Goal: Task Accomplishment & Management: Manage account settings

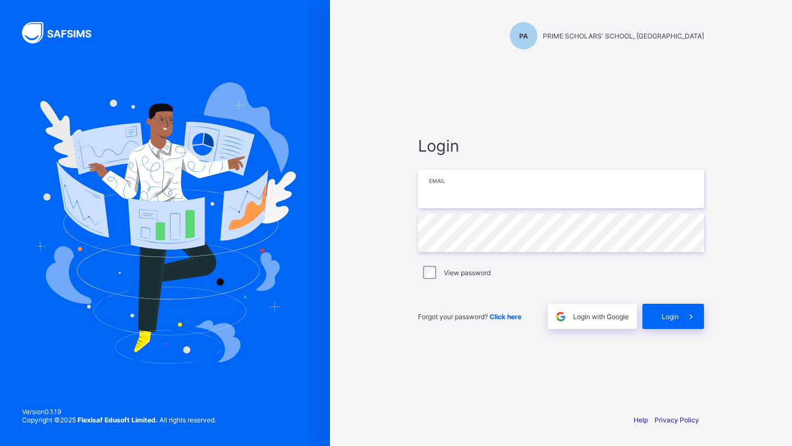
click at [431, 196] on input "email" at bounding box center [561, 189] width 286 height 38
paste input "**********"
type input "**********"
click at [670, 325] on div "Login" at bounding box center [673, 316] width 62 height 25
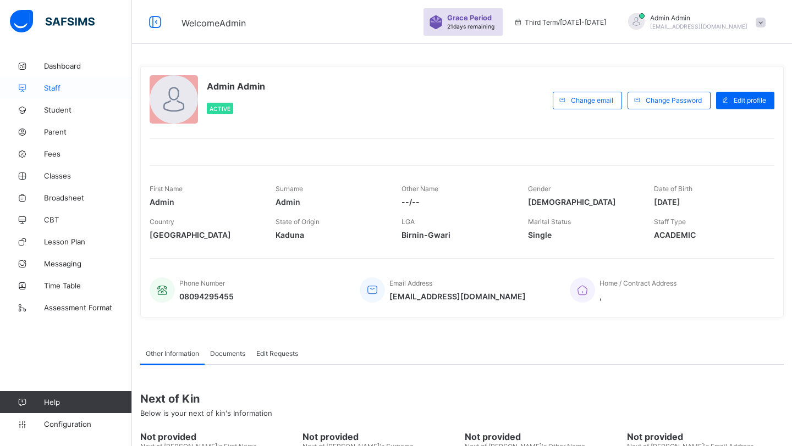
click at [60, 90] on span "Staff" at bounding box center [88, 88] width 88 height 9
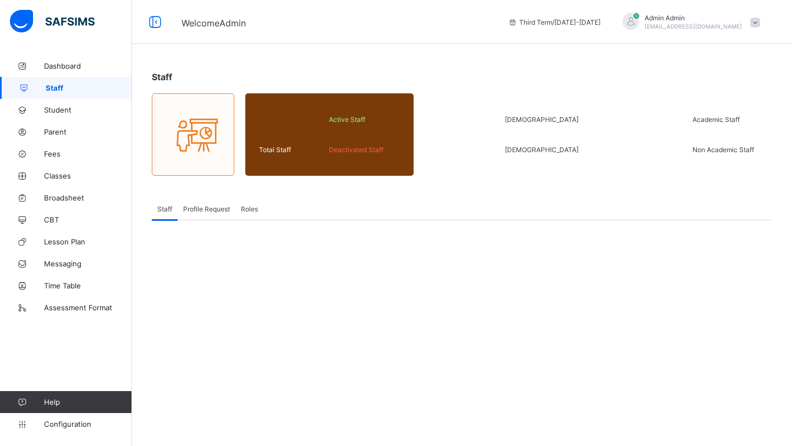
click at [203, 217] on div "Profile Request" at bounding box center [207, 209] width 58 height 22
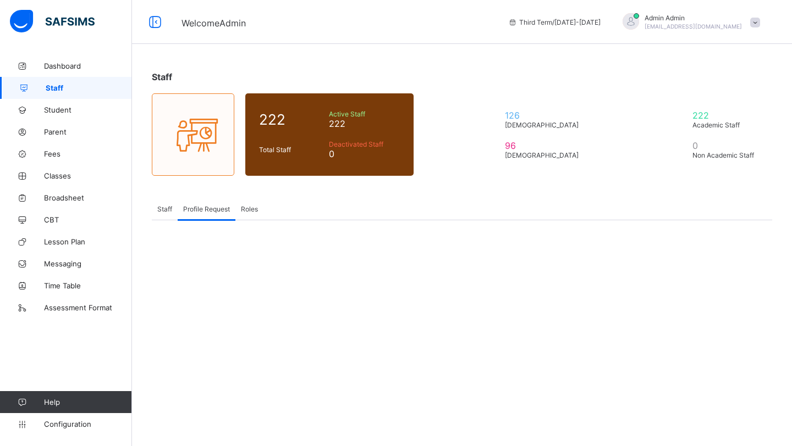
click at [255, 212] on span "Roles" at bounding box center [249, 209] width 17 height 8
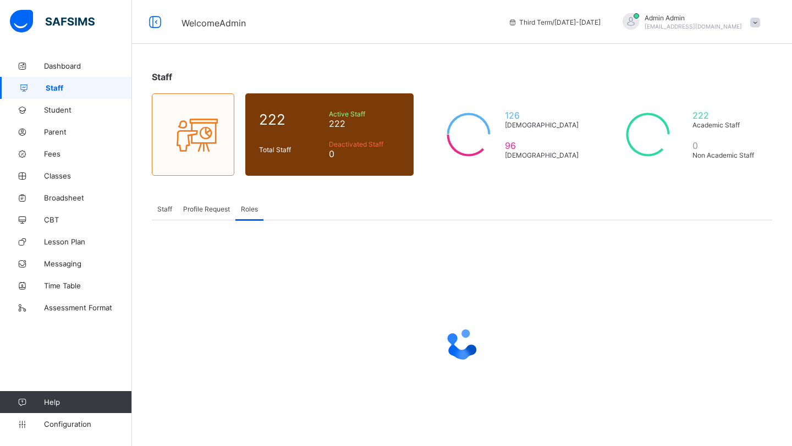
click at [165, 211] on span "Staff" at bounding box center [164, 209] width 15 height 8
click at [61, 118] on link "Student" at bounding box center [66, 110] width 132 height 22
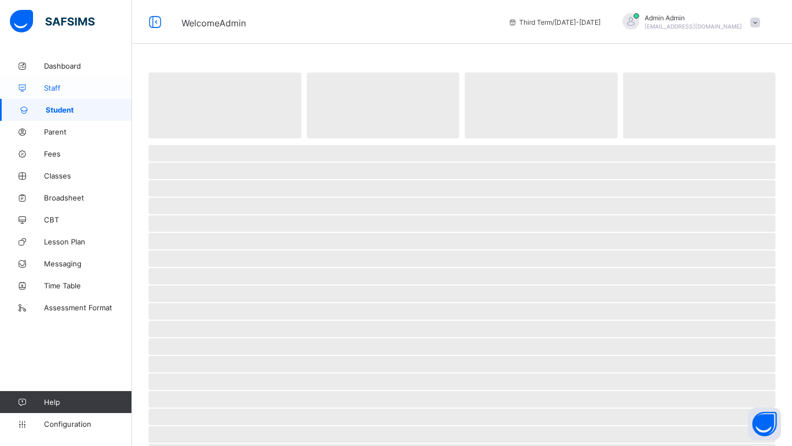
click at [54, 87] on span "Staff" at bounding box center [88, 88] width 88 height 9
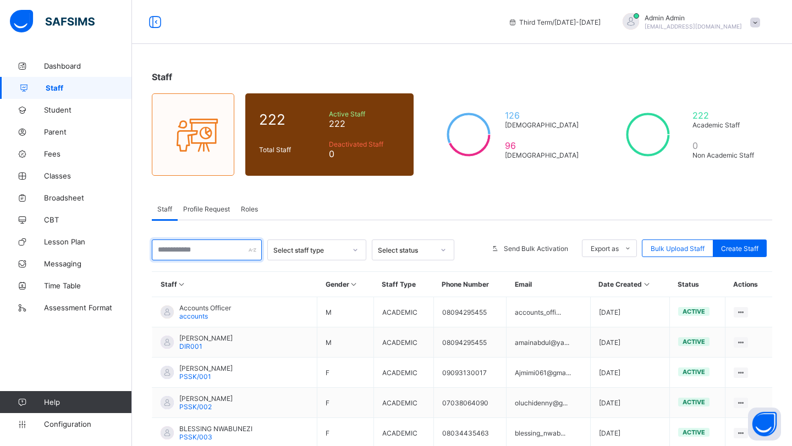
click at [205, 251] on input "text" at bounding box center [207, 250] width 110 height 21
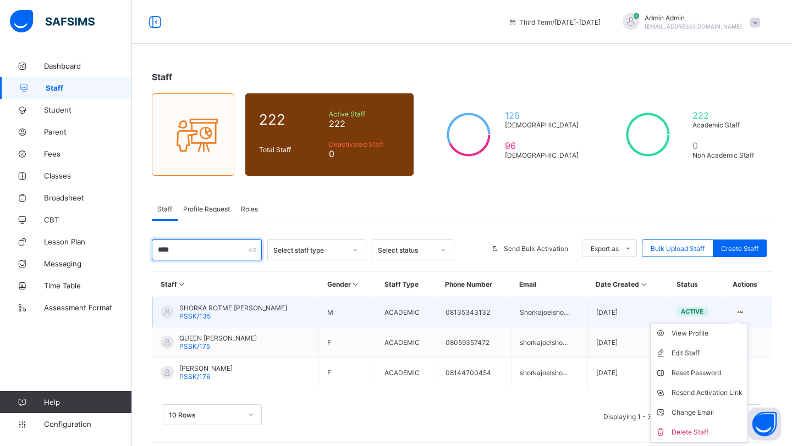
type input "****"
click at [735, 310] on icon at bounding box center [739, 312] width 9 height 8
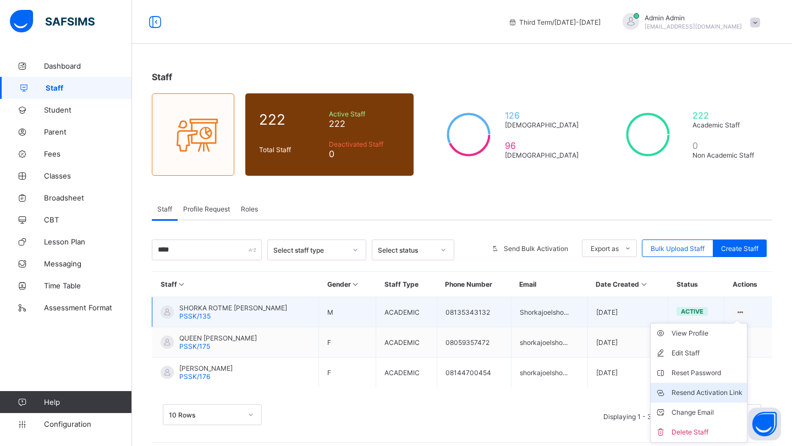
click at [689, 398] on li "Resend Activation Link" at bounding box center [698, 393] width 96 height 20
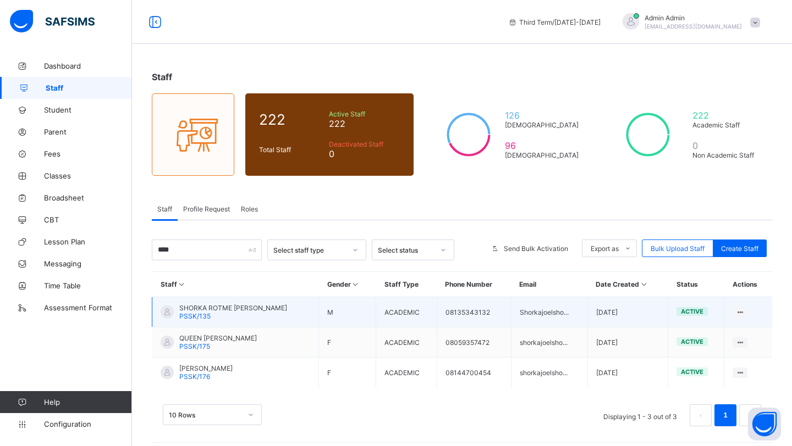
click at [222, 304] on span "SHORKA ROTME JOEL" at bounding box center [233, 308] width 108 height 8
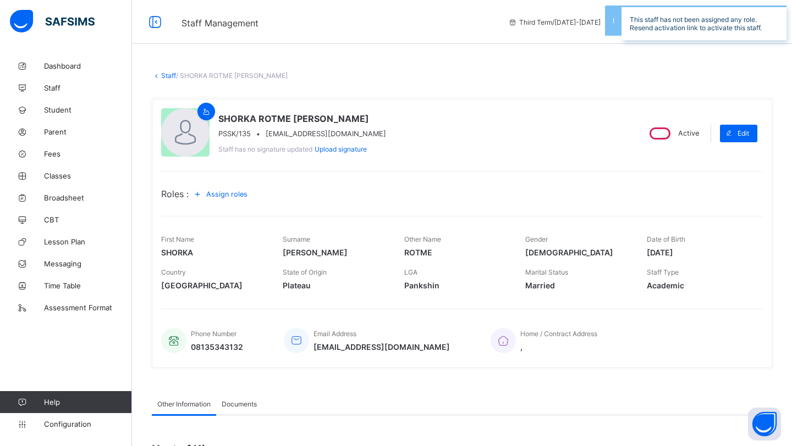
click at [229, 197] on span "Assign roles" at bounding box center [226, 194] width 41 height 8
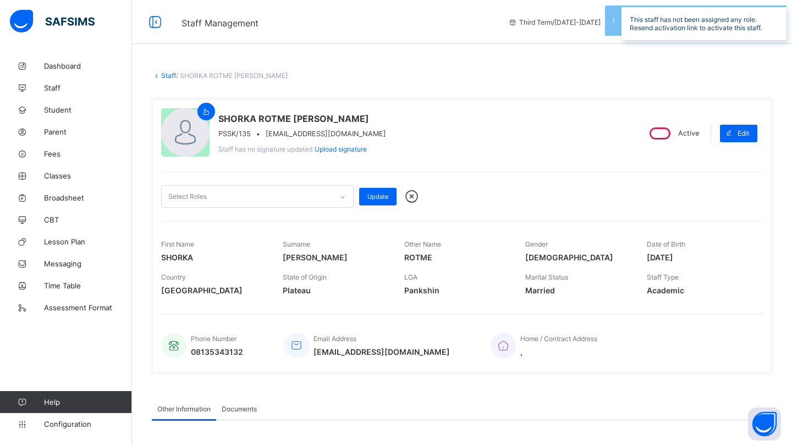
click at [229, 197] on div "Select Roles" at bounding box center [247, 196] width 170 height 21
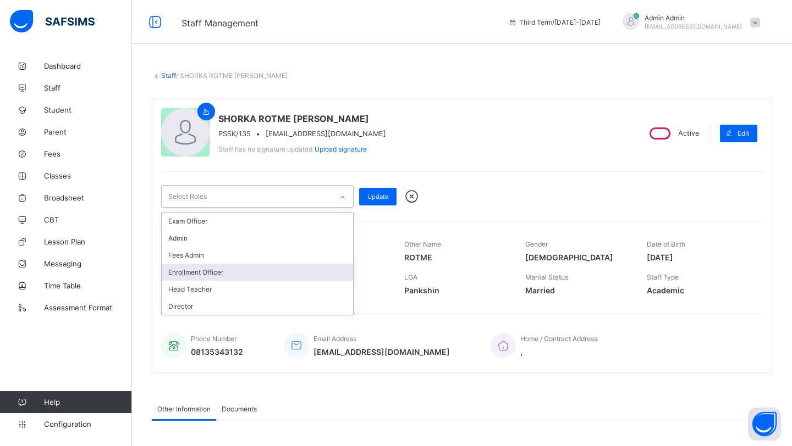
click at [215, 267] on div "Enrollment Officer" at bounding box center [257, 272] width 191 height 17
click at [215, 267] on div "Head Teacher" at bounding box center [257, 274] width 191 height 17
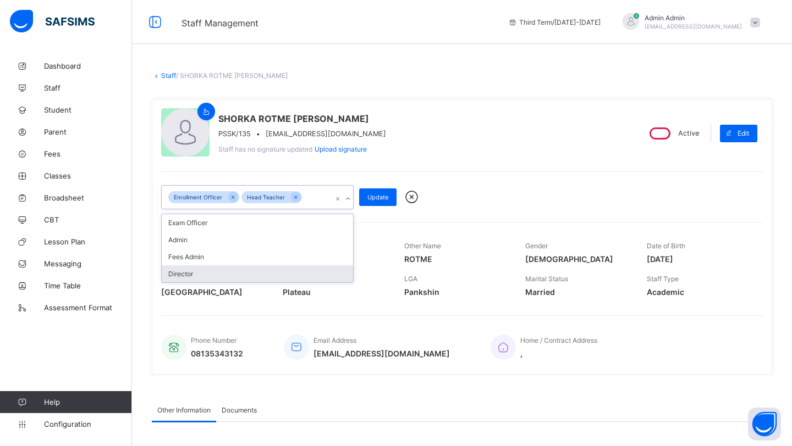
click at [215, 267] on div "Director" at bounding box center [257, 274] width 191 height 17
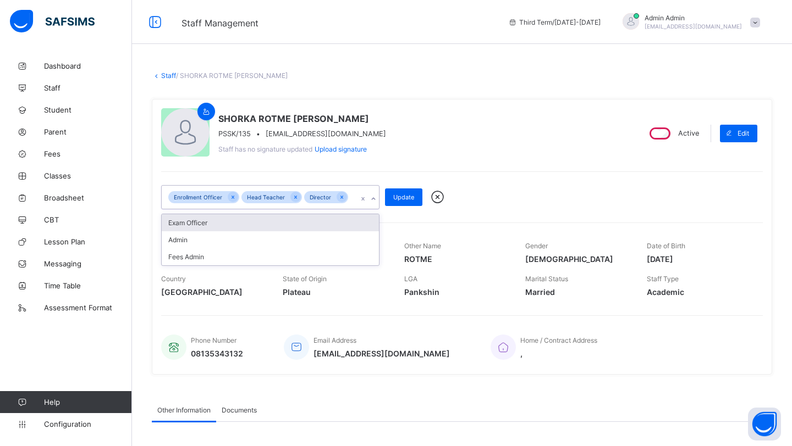
click at [215, 267] on div "First Name SHORKA" at bounding box center [213, 252] width 105 height 33
click at [253, 206] on div "Enrollment Officer Head Teacher Director" at bounding box center [260, 197] width 196 height 23
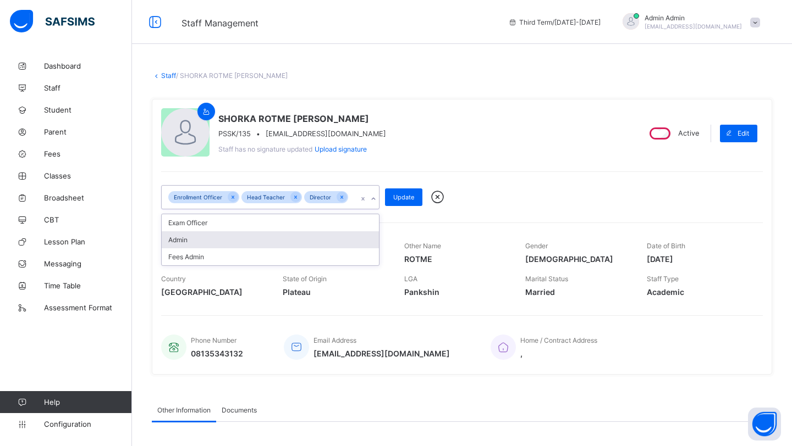
click at [232, 241] on div "Admin" at bounding box center [270, 239] width 217 height 17
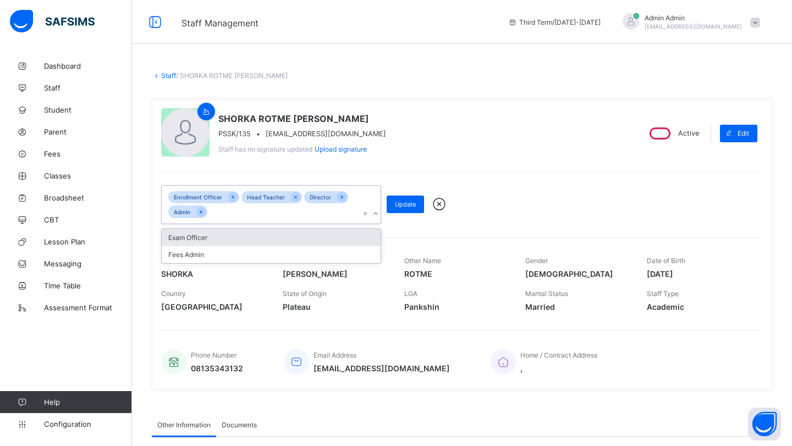
click at [235, 237] on div "Exam Officer" at bounding box center [271, 237] width 219 height 17
click at [235, 238] on div "Fees Admin" at bounding box center [271, 237] width 219 height 17
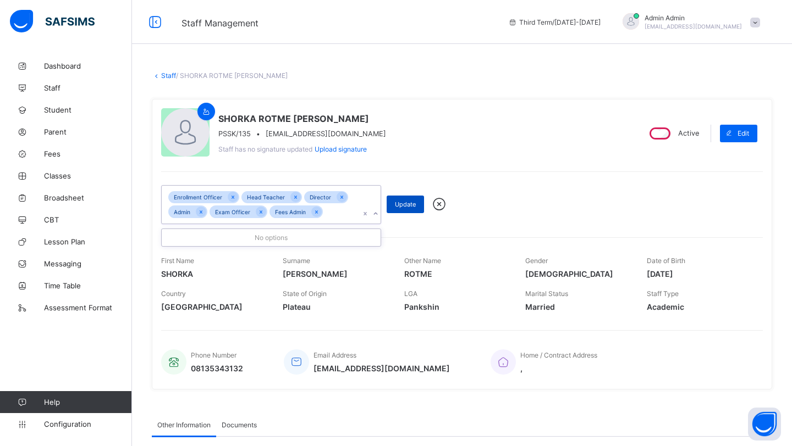
click at [404, 212] on div "Update" at bounding box center [404, 205] width 37 height 18
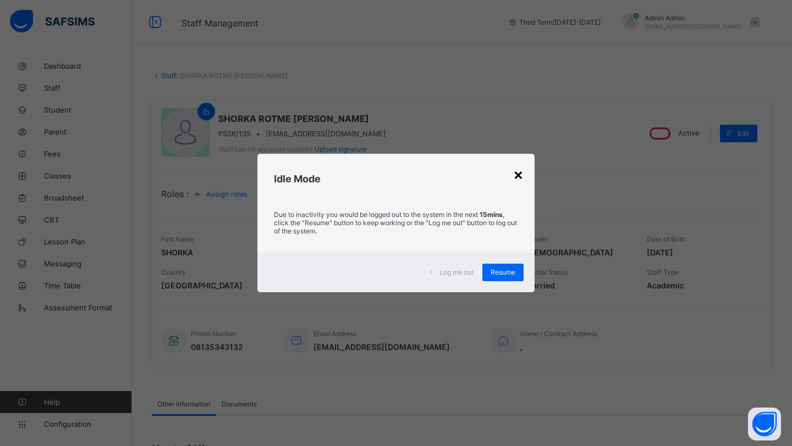
click at [518, 176] on div "×" at bounding box center [518, 174] width 10 height 19
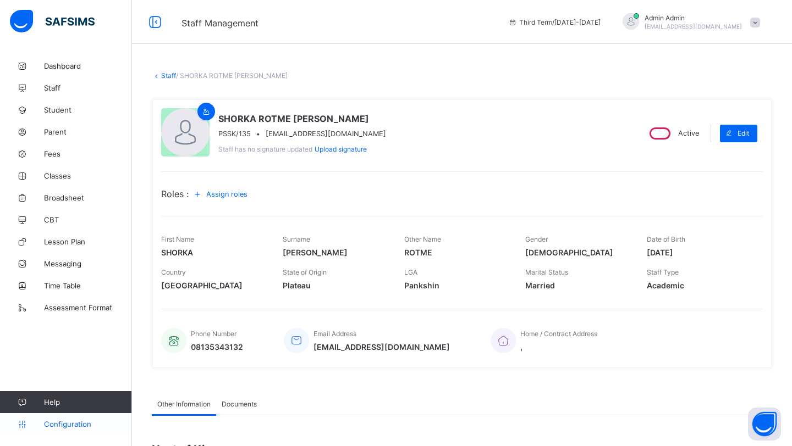
click at [87, 427] on span "Configuration" at bounding box center [87, 424] width 87 height 9
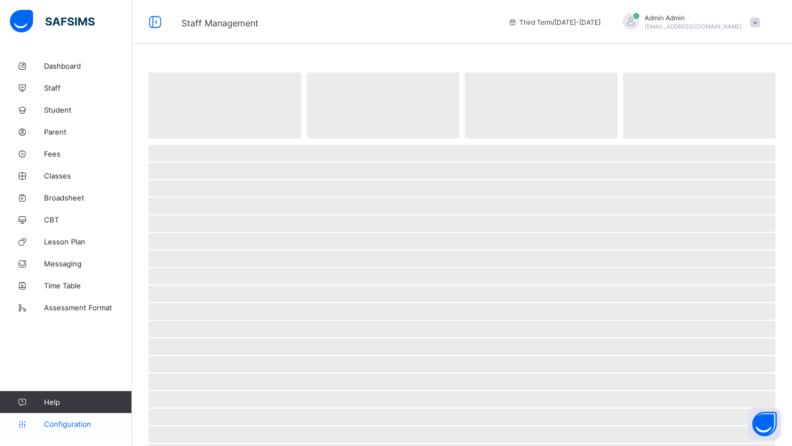
click at [57, 420] on span "Configuration" at bounding box center [87, 424] width 87 height 9
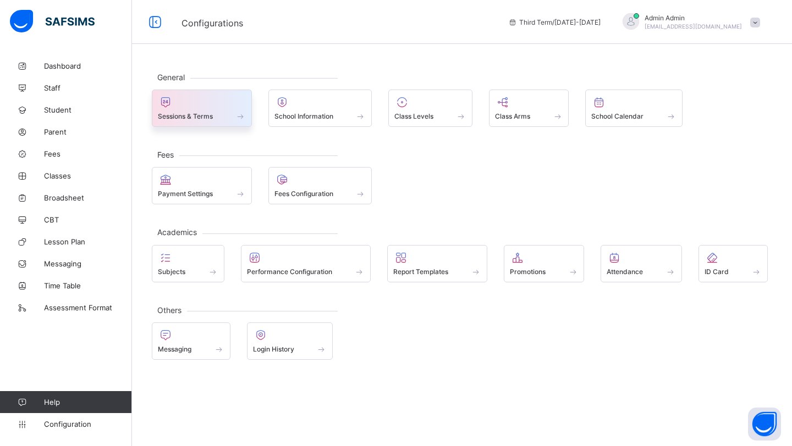
click at [185, 118] on span "Sessions & Terms" at bounding box center [185, 116] width 55 height 8
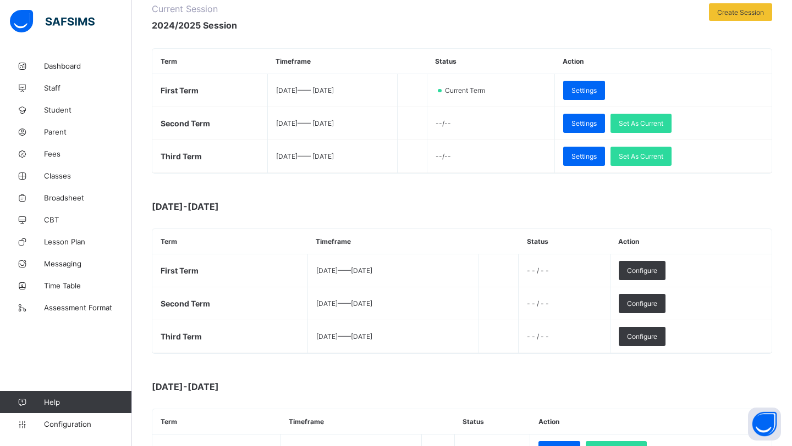
scroll to position [152, 0]
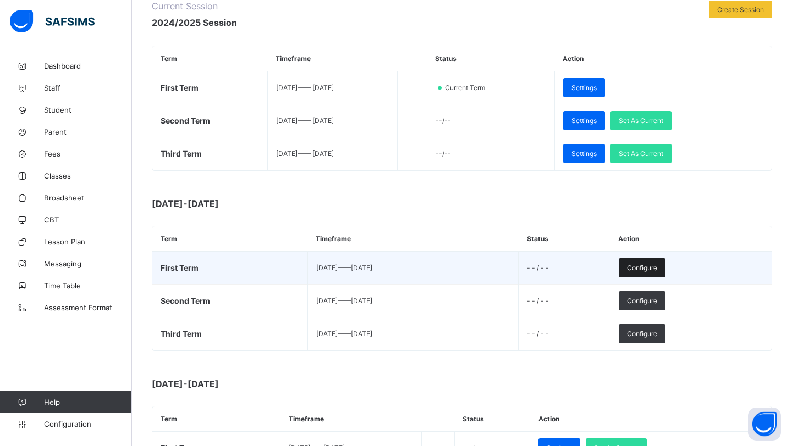
click at [657, 268] on span "Configure" at bounding box center [642, 268] width 30 height 8
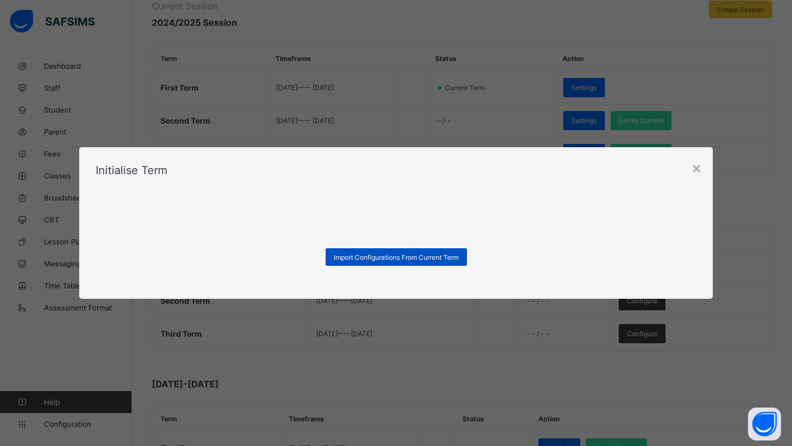
click at [395, 257] on span "Import Configurations From Current Term" at bounding box center [396, 257] width 125 height 8
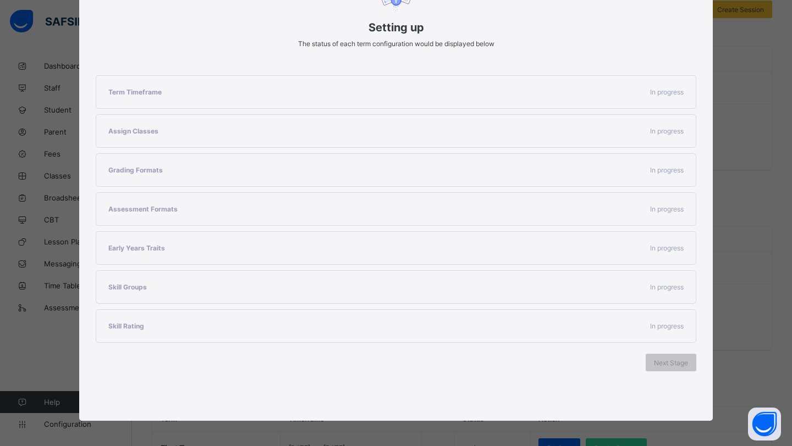
scroll to position [195, 0]
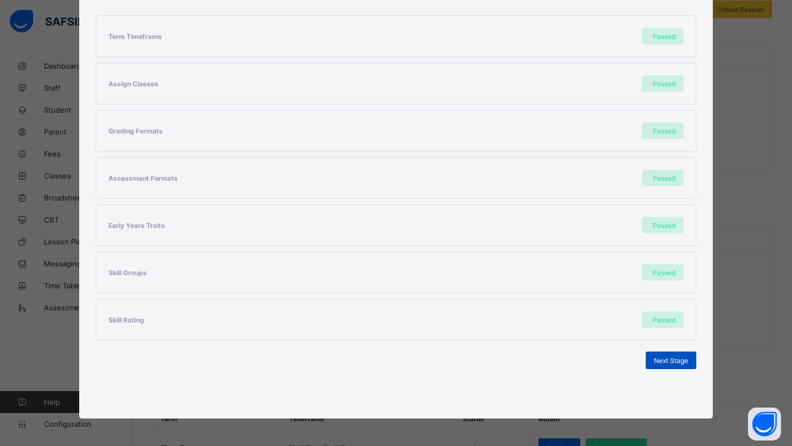
click at [659, 362] on span "Next Stage" at bounding box center [671, 361] width 34 height 8
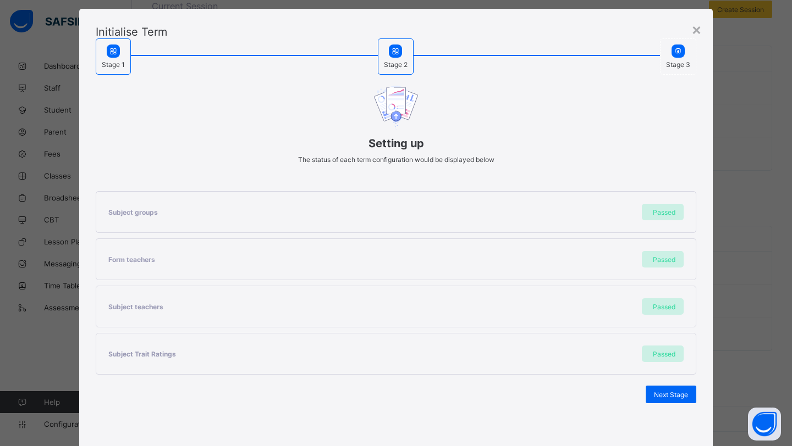
scroll to position [53, 0]
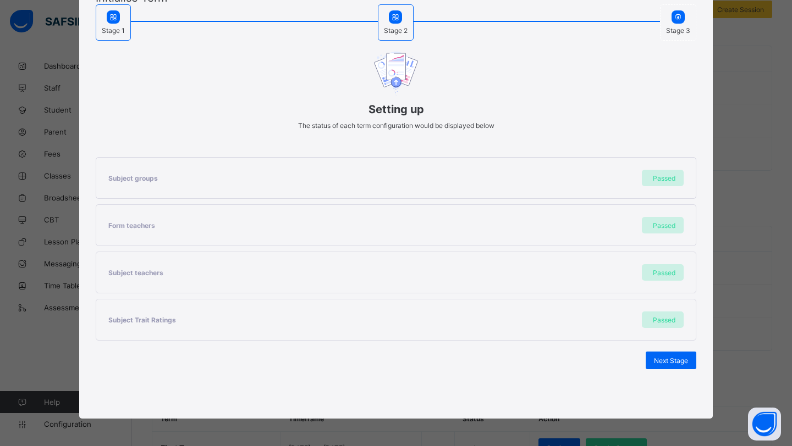
click at [659, 362] on span "Next Stage" at bounding box center [671, 361] width 34 height 8
click at [659, 362] on span "Set As Current Term" at bounding box center [657, 361] width 62 height 8
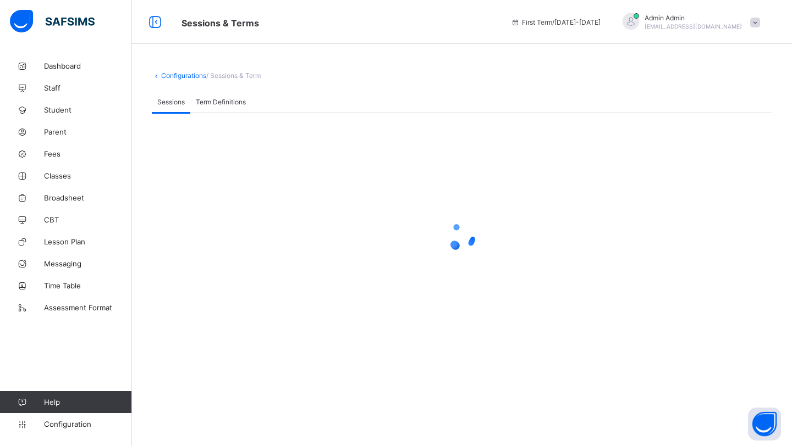
scroll to position [0, 0]
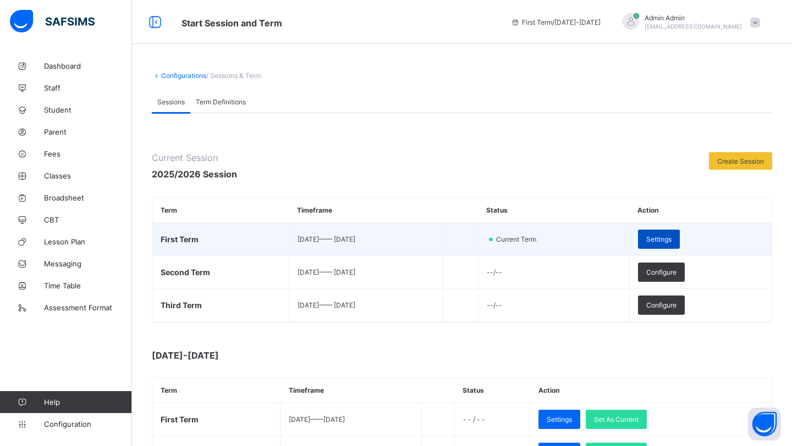
click at [672, 244] on div "Settings" at bounding box center [659, 239] width 42 height 19
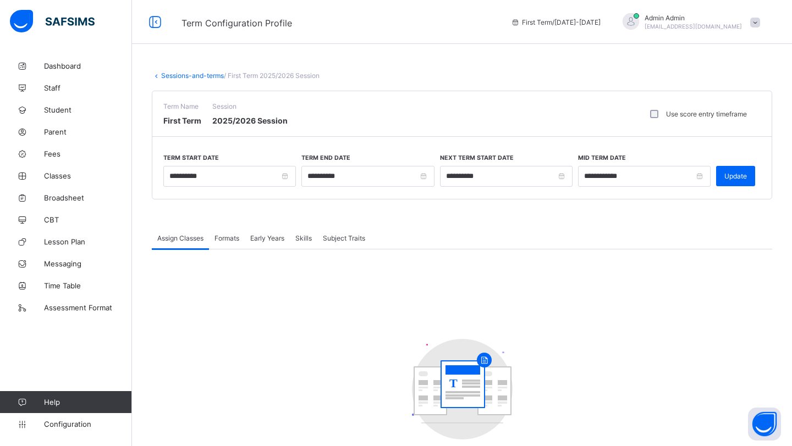
type input "**********"
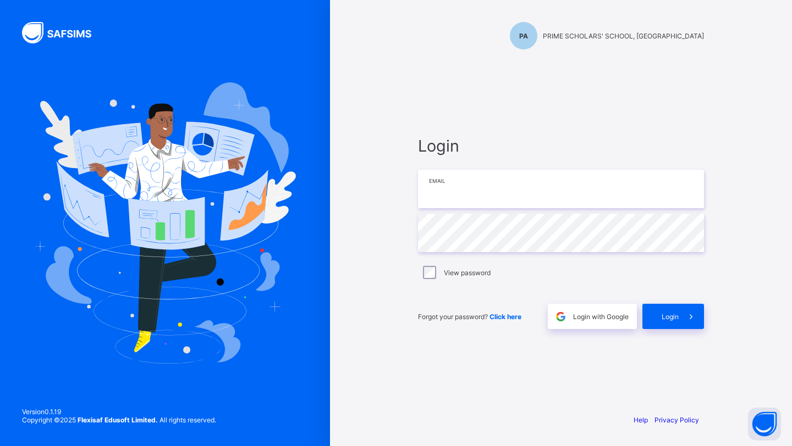
click at [440, 186] on input "email" at bounding box center [561, 189] width 286 height 38
type input "**********"
click at [669, 319] on span "Login" at bounding box center [669, 317] width 17 height 8
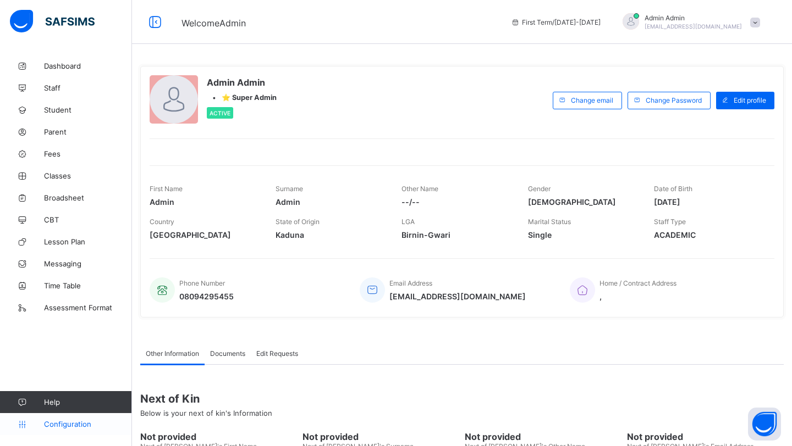
click at [68, 425] on span "Configuration" at bounding box center [87, 424] width 87 height 9
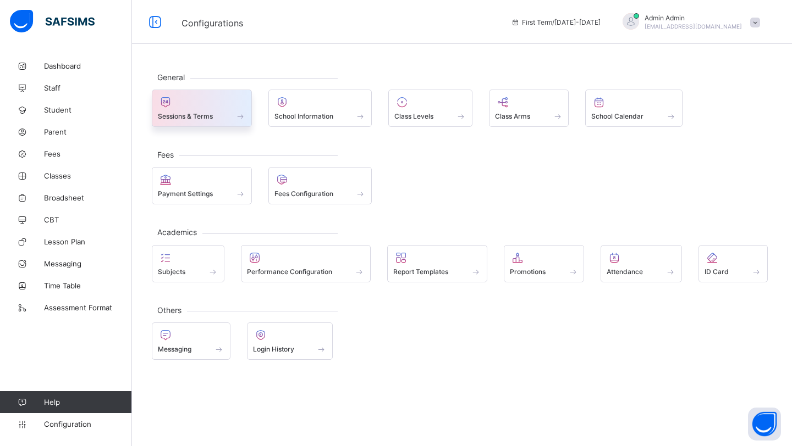
click at [239, 100] on div at bounding box center [202, 102] width 88 height 13
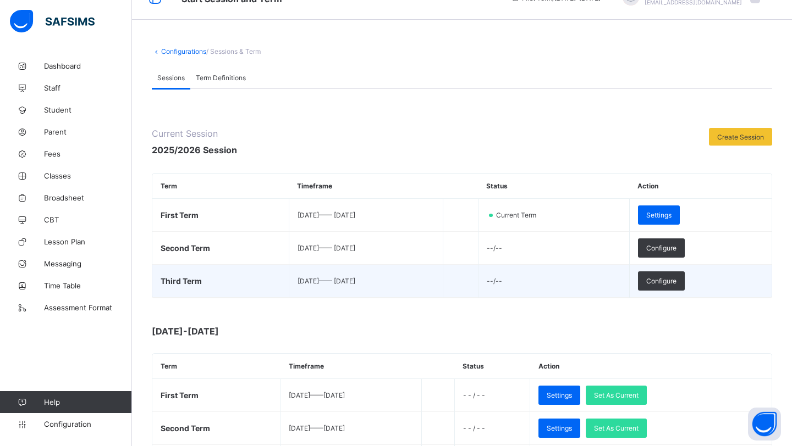
scroll to position [56, 0]
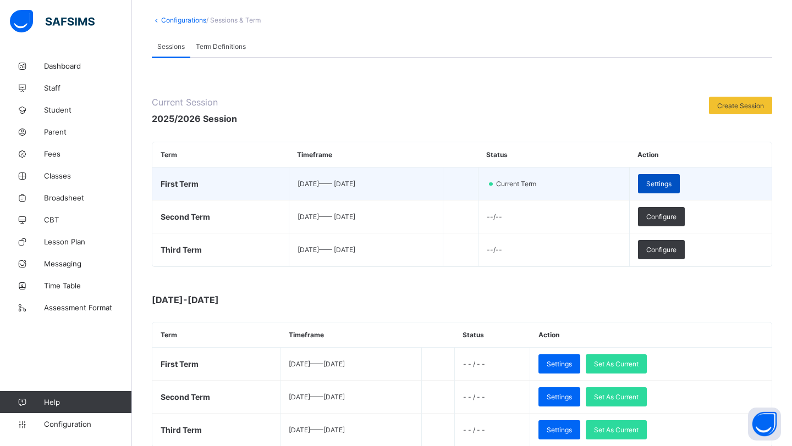
click at [664, 182] on span "Settings" at bounding box center [658, 184] width 25 height 8
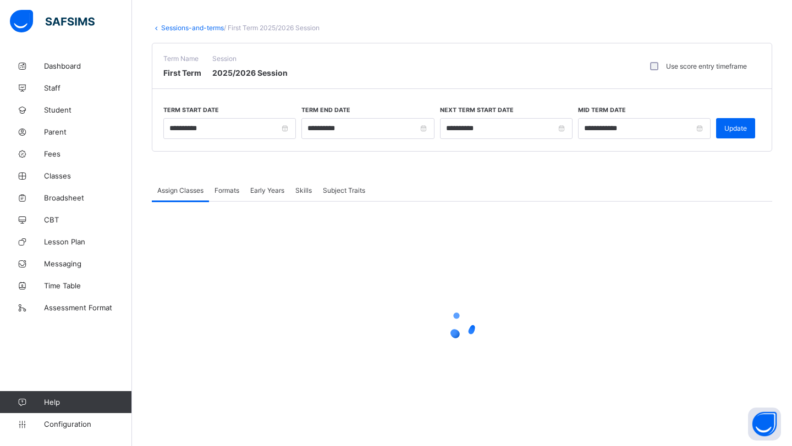
scroll to position [47, 0]
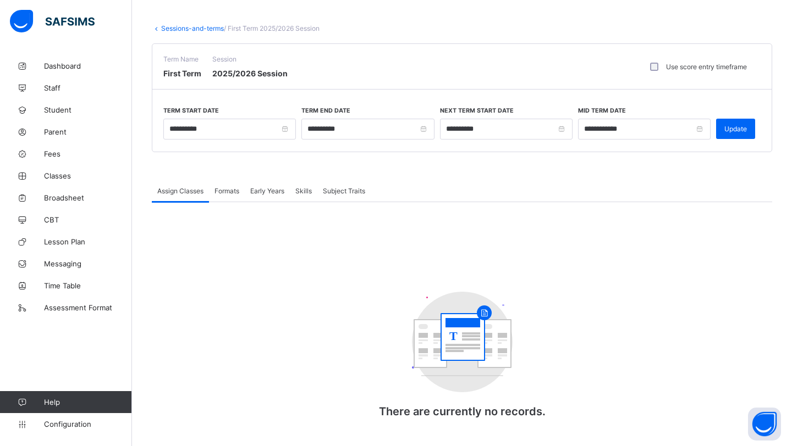
click at [229, 192] on div "Formats" at bounding box center [227, 191] width 36 height 22
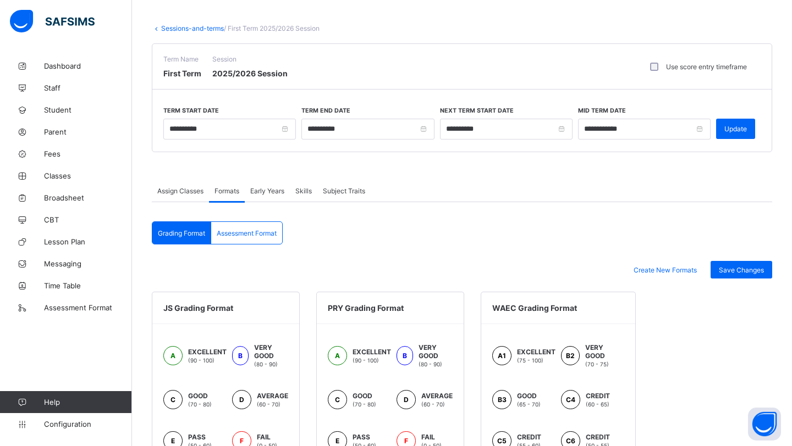
scroll to position [56, 0]
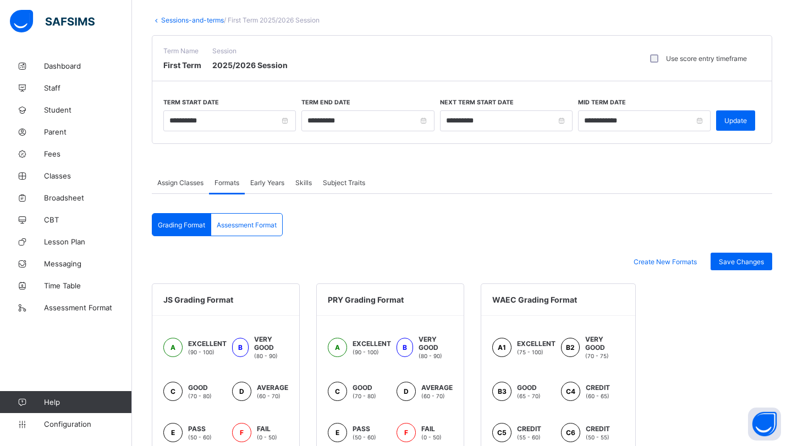
click at [251, 229] on div "Assessment Format" at bounding box center [246, 225] width 71 height 22
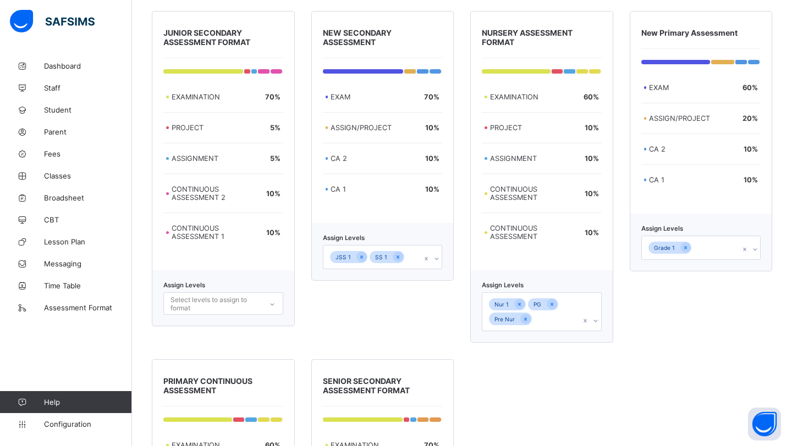
scroll to position [321, 0]
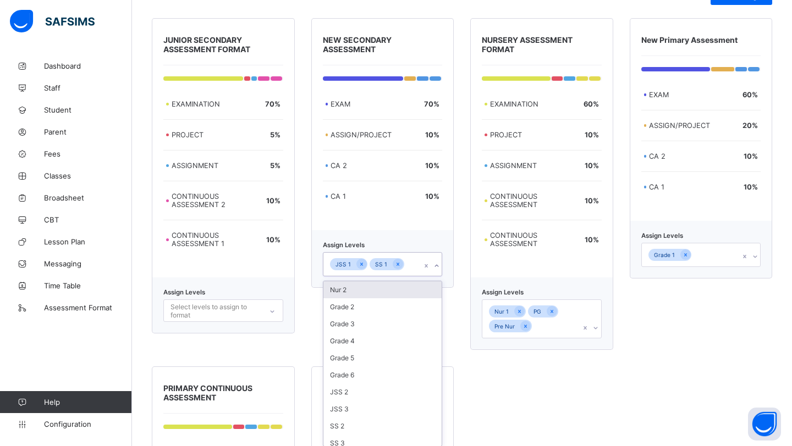
click at [407, 268] on div "JSS 1 SS 1" at bounding box center [372, 264] width 98 height 23
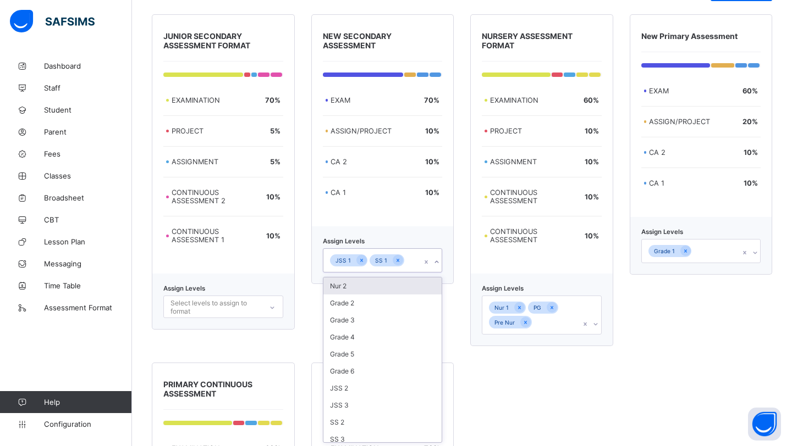
scroll to position [327, 0]
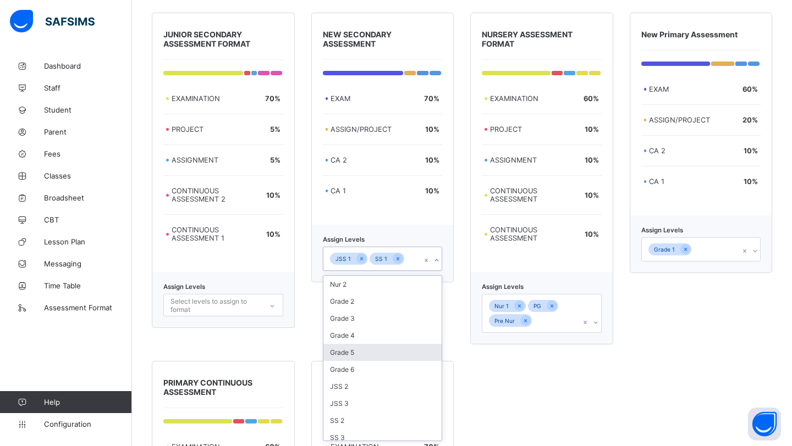
click at [379, 350] on div "Grade 5" at bounding box center [382, 352] width 119 height 17
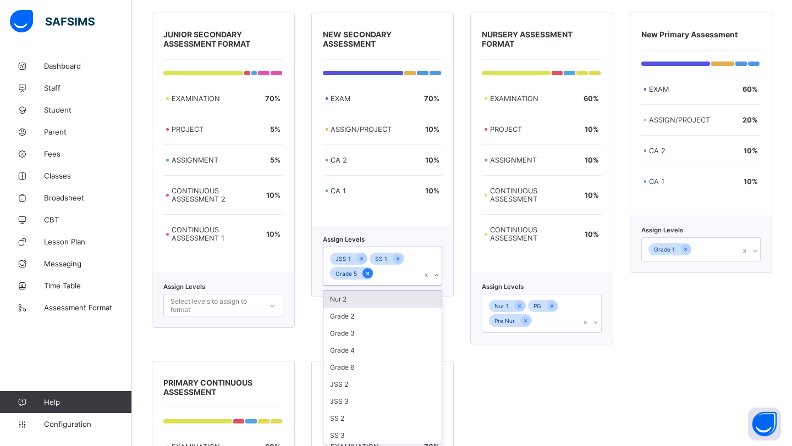
click at [367, 274] on icon at bounding box center [367, 273] width 3 height 3
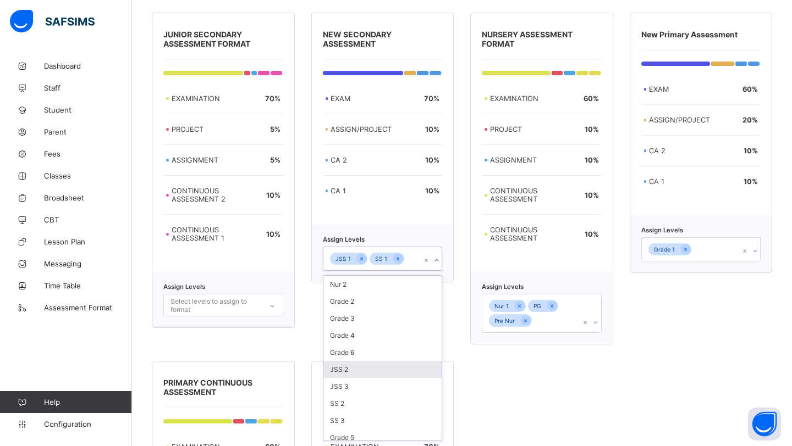
scroll to position [3, 0]
click at [354, 413] on div "SS 3" at bounding box center [382, 418] width 119 height 17
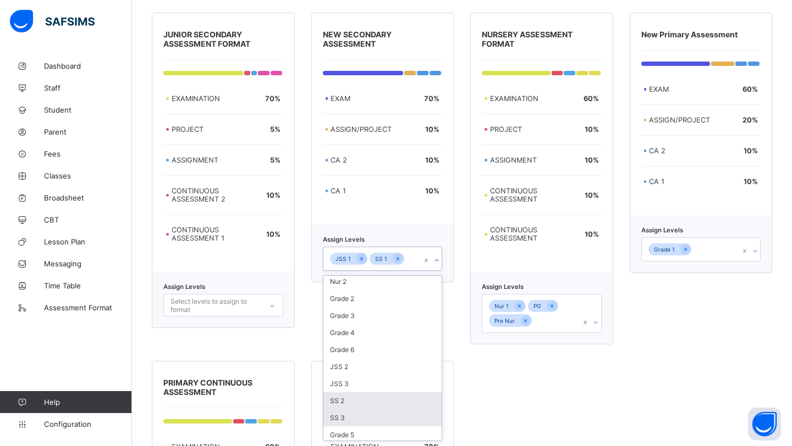
scroll to position [0, 0]
click at [351, 420] on div "SS 2" at bounding box center [382, 418] width 119 height 17
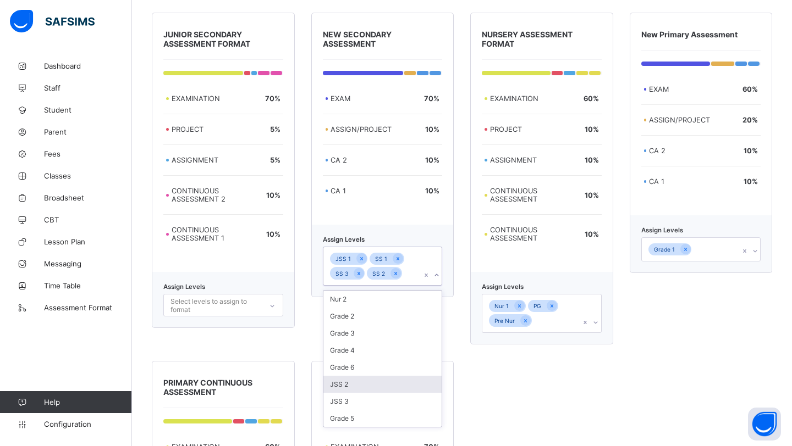
click at [353, 388] on div "JSS 2" at bounding box center [382, 384] width 119 height 17
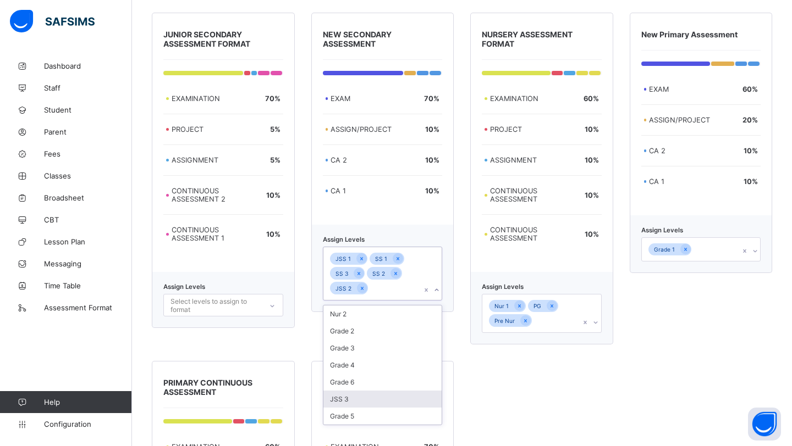
click at [350, 395] on div "JSS 3" at bounding box center [382, 399] width 119 height 17
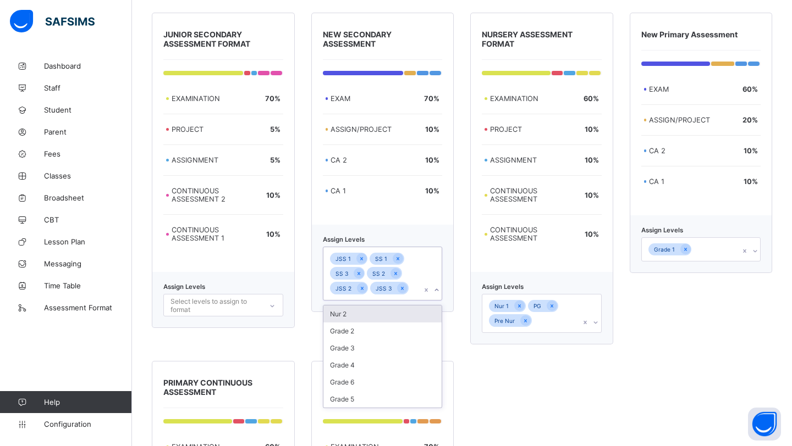
click at [556, 326] on div "Nur 1 PG Pre Nur" at bounding box center [531, 314] width 98 height 38
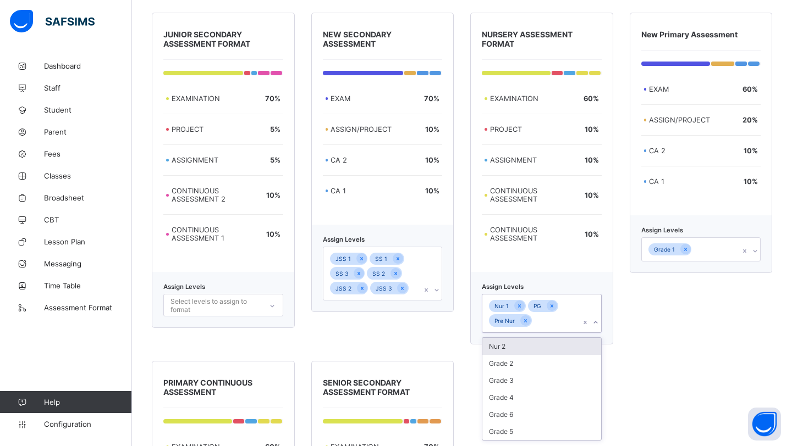
click at [511, 342] on div "Nur 2" at bounding box center [541, 346] width 119 height 17
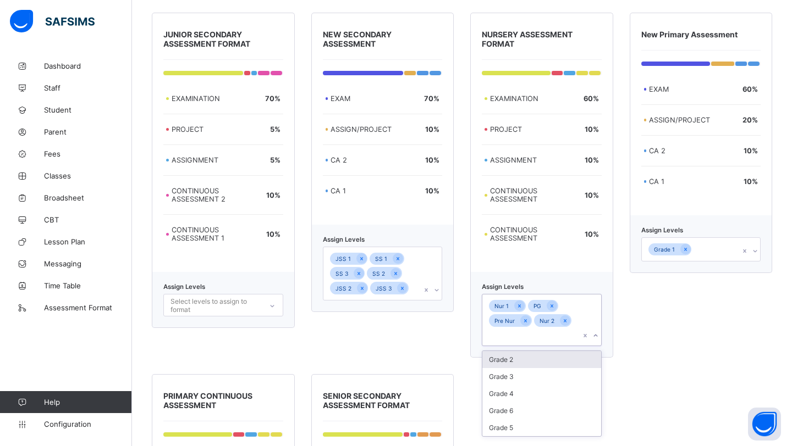
click at [654, 258] on div "Grade 1" at bounding box center [691, 249] width 98 height 23
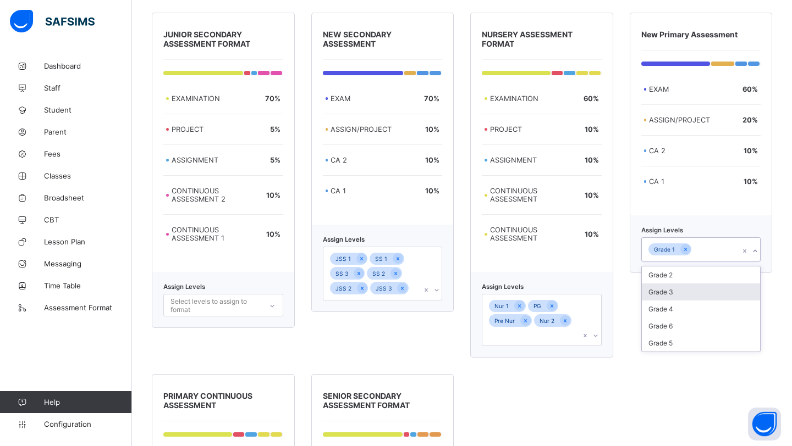
click at [659, 296] on div "Grade 3" at bounding box center [701, 292] width 119 height 17
click at [659, 296] on div "Grade 2" at bounding box center [701, 289] width 119 height 17
click at [659, 296] on div "Grade 4 Grade 6 Grade 5" at bounding box center [701, 322] width 120 height 52
click at [659, 304] on div "Grade 4" at bounding box center [701, 304] width 119 height 17
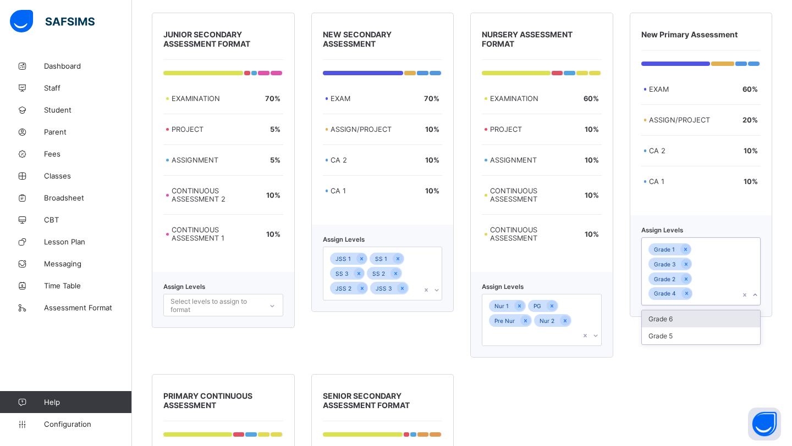
click at [659, 313] on div "Grade 6" at bounding box center [701, 319] width 119 height 17
click at [660, 331] on div "Grade 5" at bounding box center [701, 333] width 119 height 17
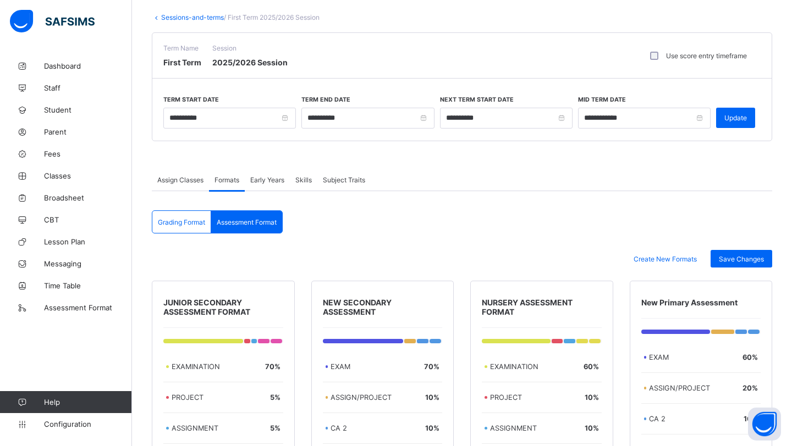
scroll to position [48, 0]
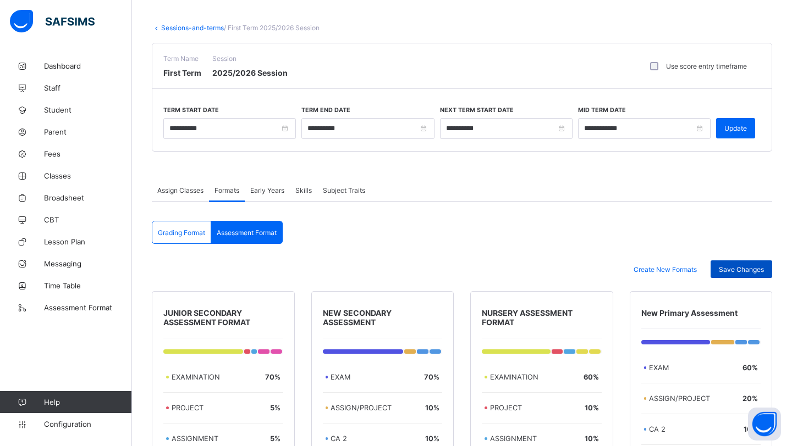
click at [728, 270] on span "Save Changes" at bounding box center [741, 270] width 45 height 8
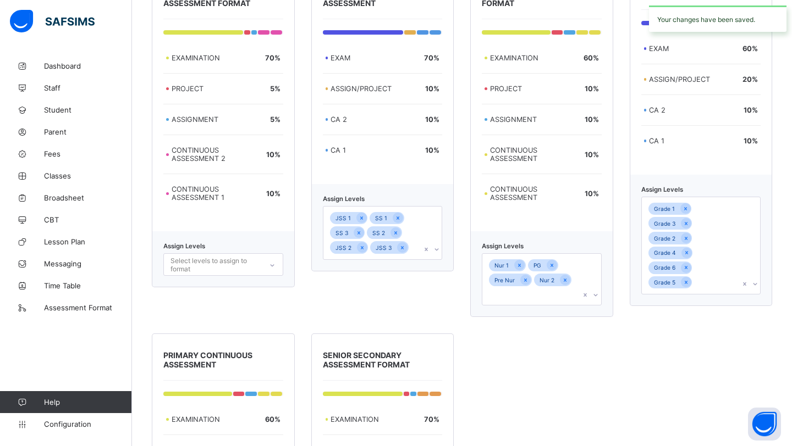
scroll to position [579, 0]
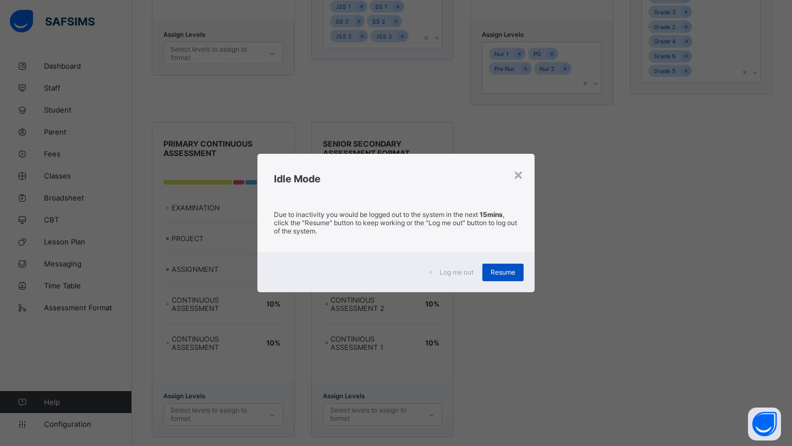
click at [493, 274] on span "Resume" at bounding box center [502, 272] width 25 height 8
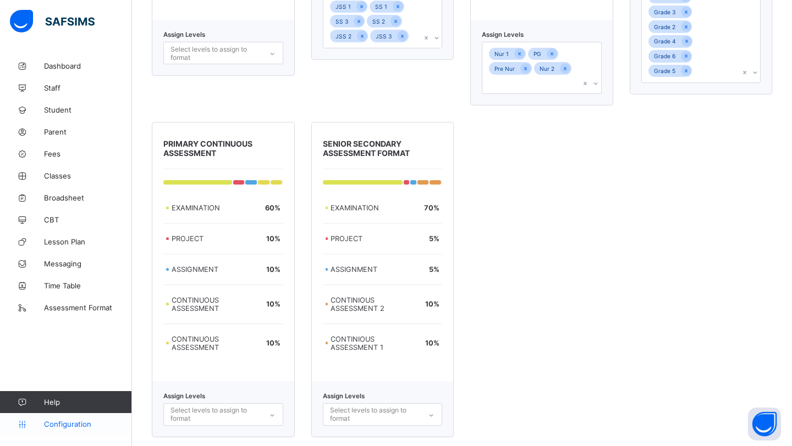
click at [93, 427] on span "Configuration" at bounding box center [87, 424] width 87 height 9
click at [101, 427] on span "Configuration" at bounding box center [87, 424] width 87 height 9
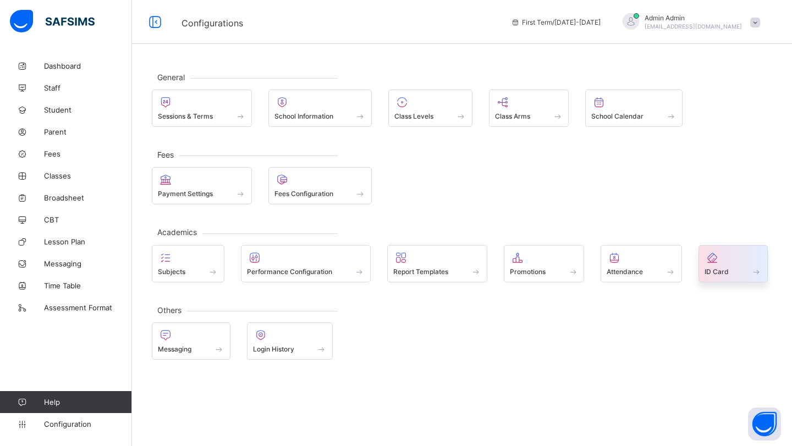
click at [704, 258] on div "ID Card" at bounding box center [732, 263] width 69 height 37
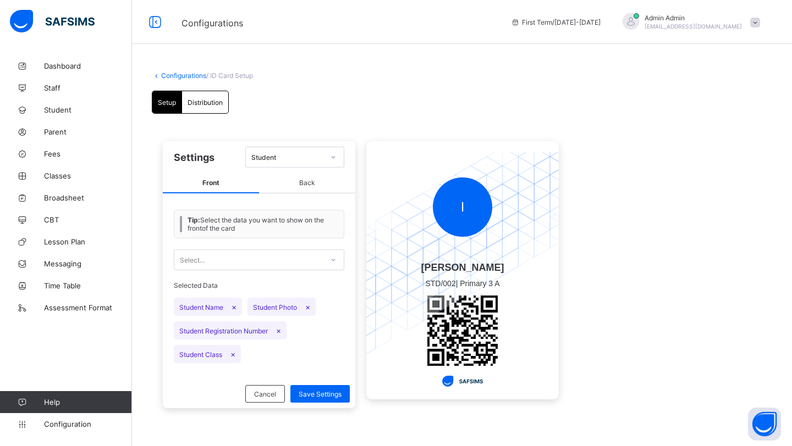
click at [208, 104] on span "Distribution" at bounding box center [204, 102] width 35 height 8
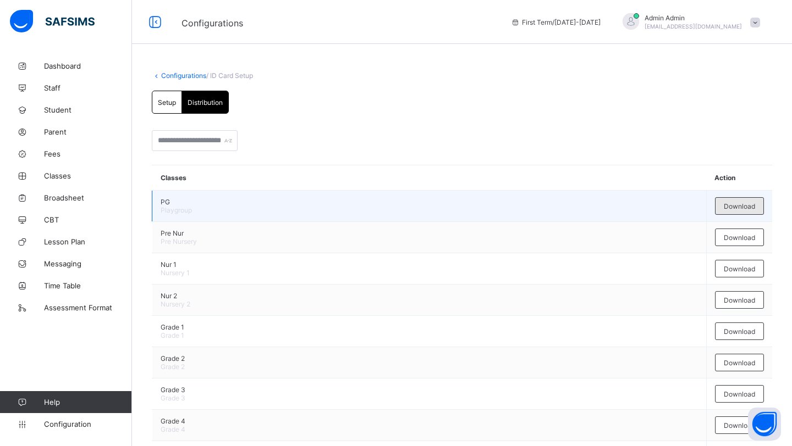
click at [719, 199] on div "Download" at bounding box center [739, 206] width 49 height 18
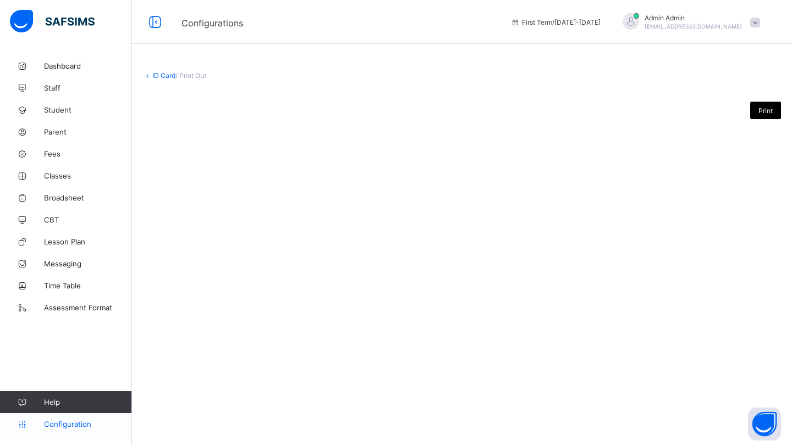
click at [83, 420] on span "Configuration" at bounding box center [87, 424] width 87 height 9
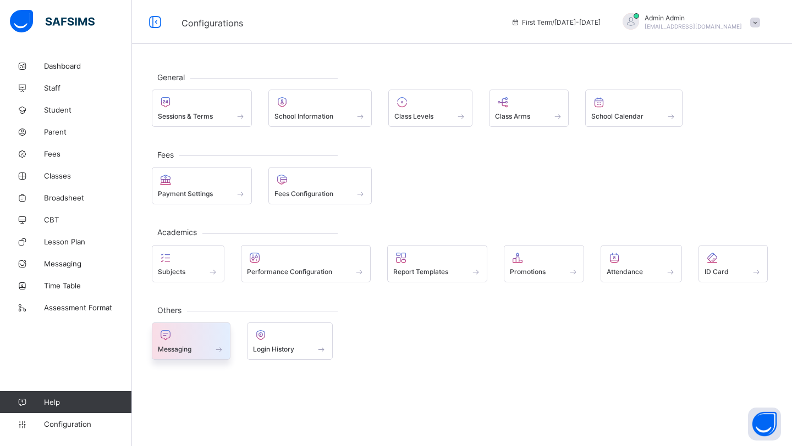
click at [200, 334] on div at bounding box center [191, 335] width 67 height 13
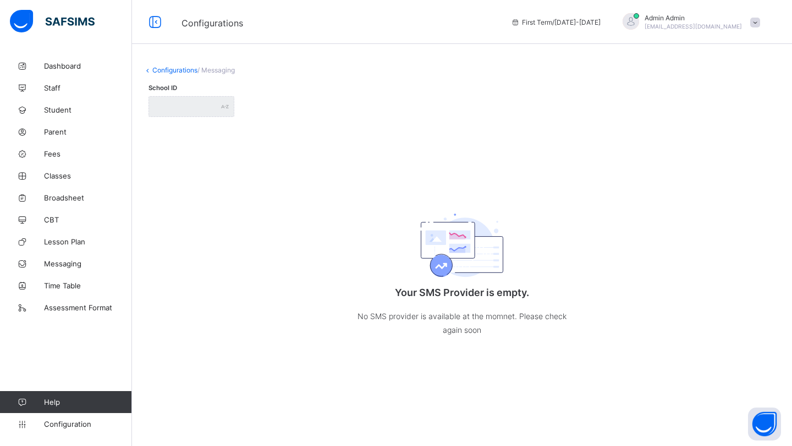
type input "**********"
click at [72, 267] on span "Messaging" at bounding box center [88, 263] width 88 height 9
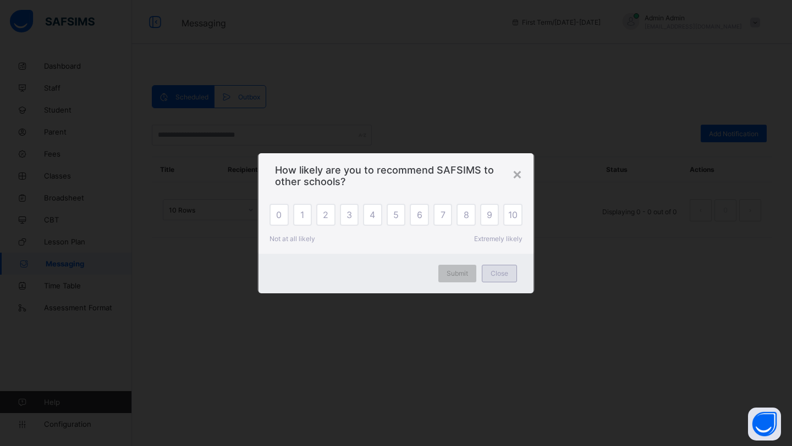
click at [496, 270] on span "Close" at bounding box center [499, 273] width 18 height 8
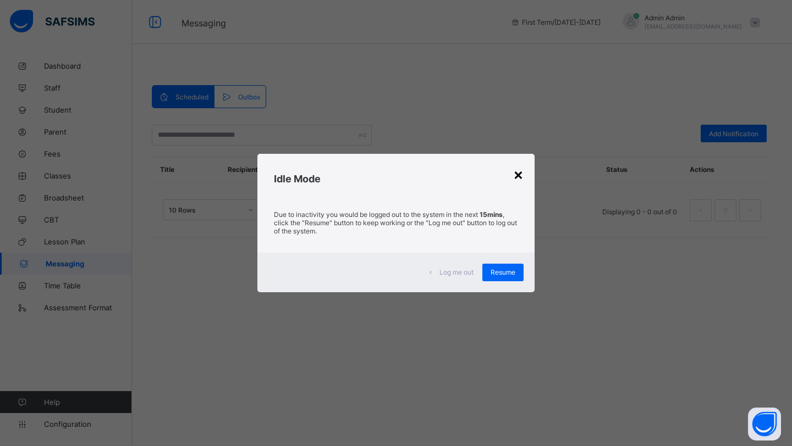
click at [515, 180] on div "×" at bounding box center [518, 174] width 10 height 19
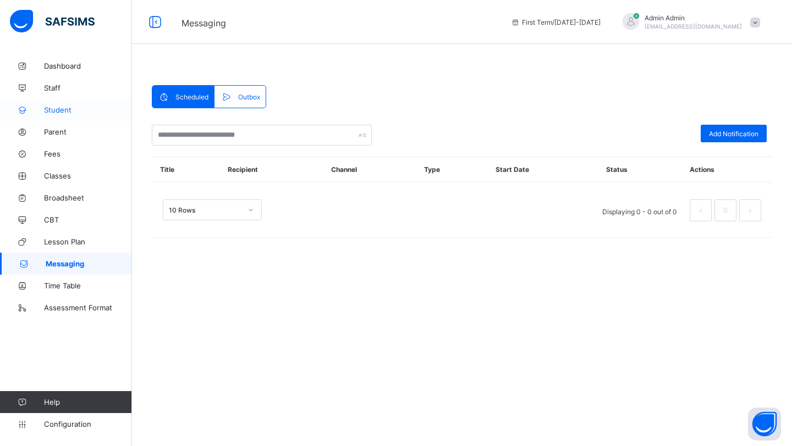
click at [59, 114] on span "Student" at bounding box center [88, 110] width 88 height 9
